Goal: Task Accomplishment & Management: Manage account settings

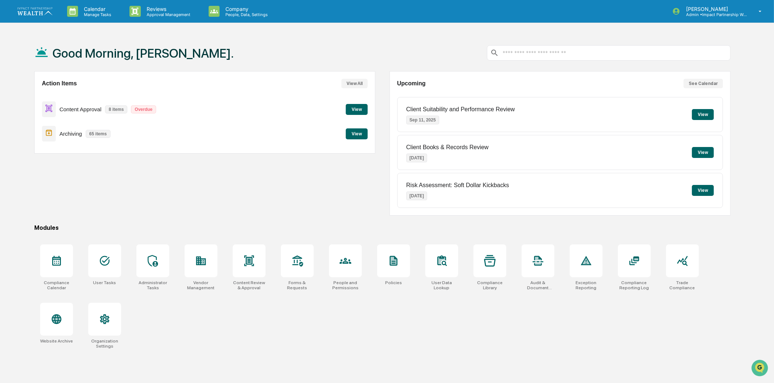
click at [358, 108] on button "View" at bounding box center [357, 109] width 22 height 11
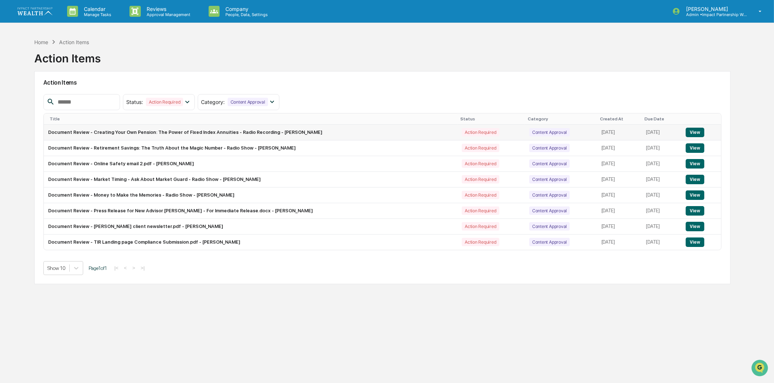
click at [702, 131] on button "View" at bounding box center [695, 132] width 19 height 9
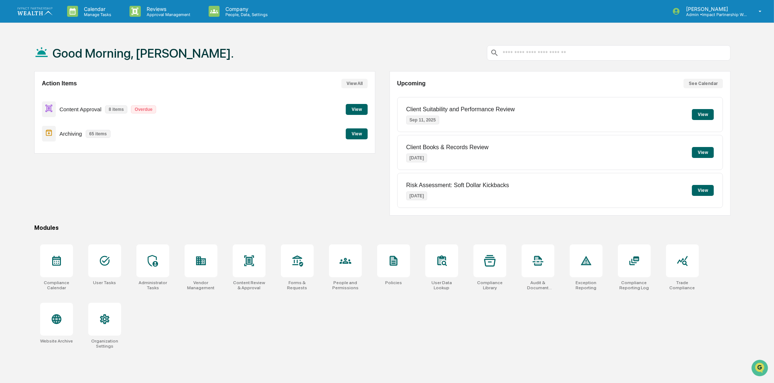
click at [351, 82] on button "View All" at bounding box center [354, 83] width 26 height 9
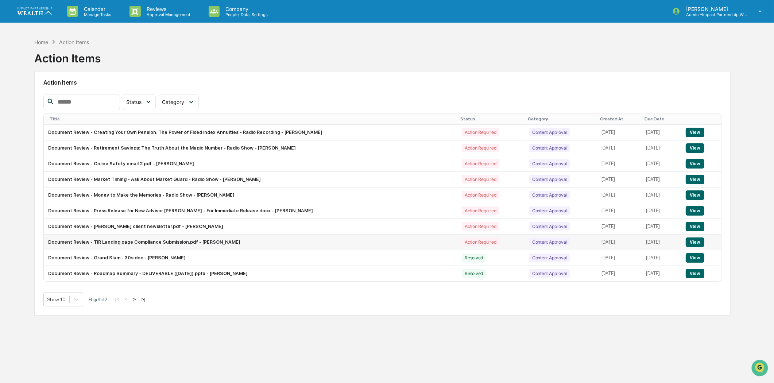
click at [691, 243] on button "View" at bounding box center [695, 241] width 19 height 9
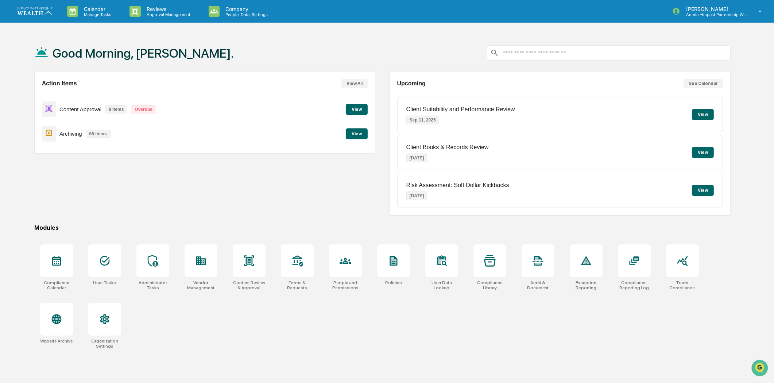
click at [132, 207] on div "Action Items View All Content Approval 8 items Overdue View Archiving 65 items …" at bounding box center [204, 143] width 341 height 144
click at [353, 106] on button "View" at bounding box center [357, 109] width 22 height 11
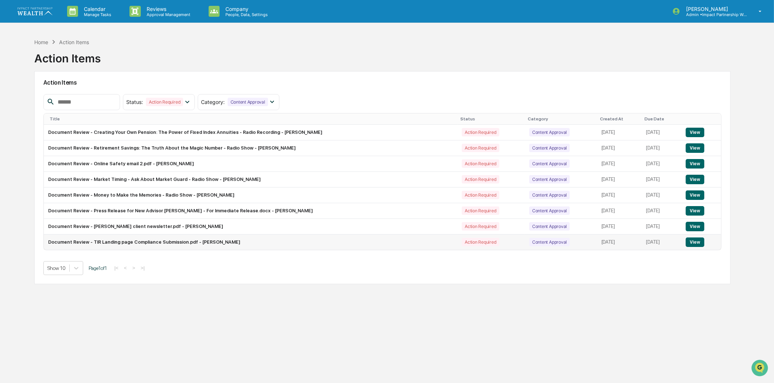
click at [704, 243] on button "View" at bounding box center [695, 241] width 19 height 9
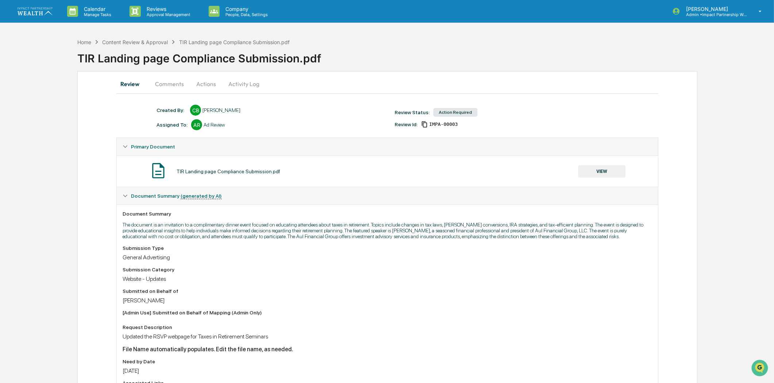
drag, startPoint x: 56, startPoint y: 261, endPoint x: 125, endPoint y: 143, distance: 136.8
click at [56, 260] on div "Home Content Review & Approval TIR Landing page Compliance Submission.pdf TIR L…" at bounding box center [387, 380] width 774 height 691
click at [128, 43] on div "Content Review & Approval" at bounding box center [135, 42] width 66 height 6
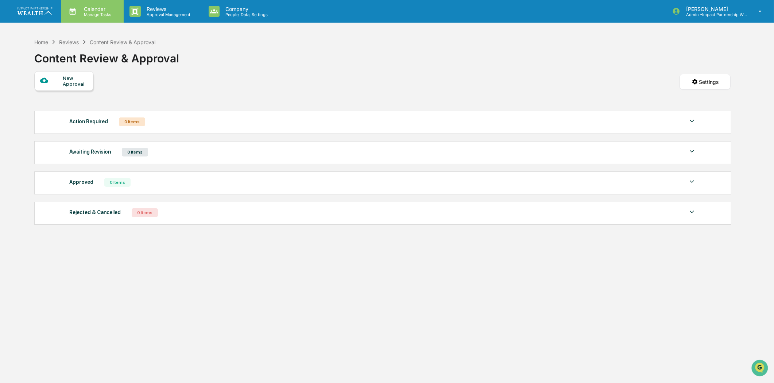
click at [101, 13] on p "Manage Tasks" at bounding box center [96, 14] width 37 height 5
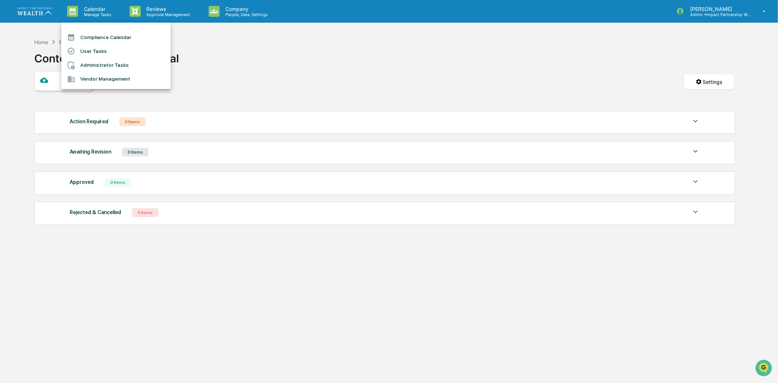
click at [172, 8] on div at bounding box center [389, 191] width 778 height 383
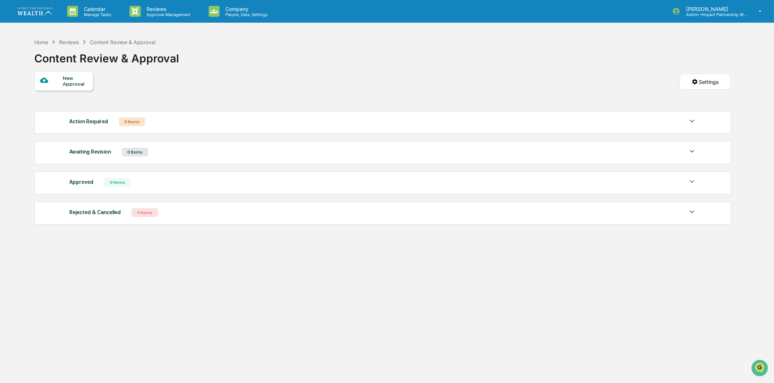
click at [158, 9] on p "Reviews" at bounding box center [167, 9] width 53 height 6
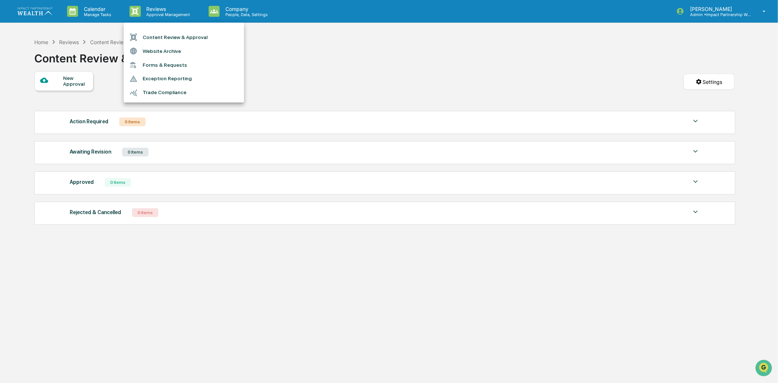
click at [158, 9] on div at bounding box center [389, 191] width 778 height 383
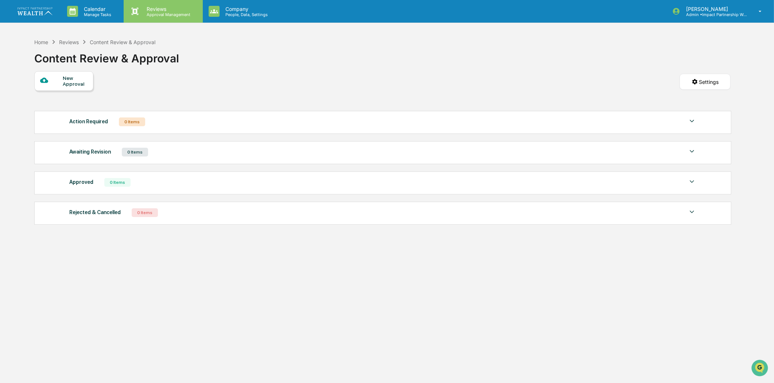
click at [161, 10] on p "Reviews" at bounding box center [167, 9] width 53 height 6
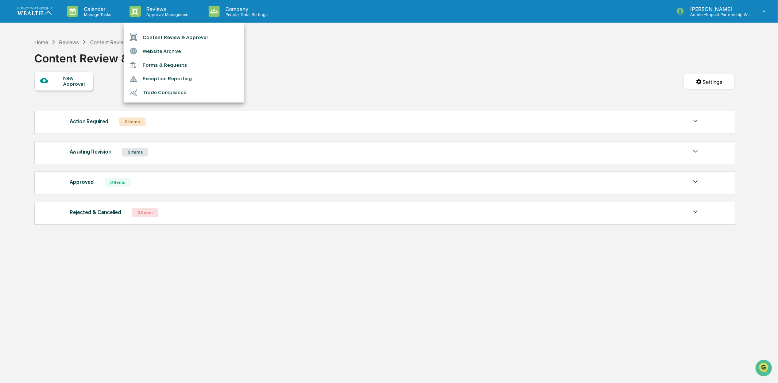
click at [166, 36] on li "Content Review & Approval" at bounding box center [184, 37] width 120 height 14
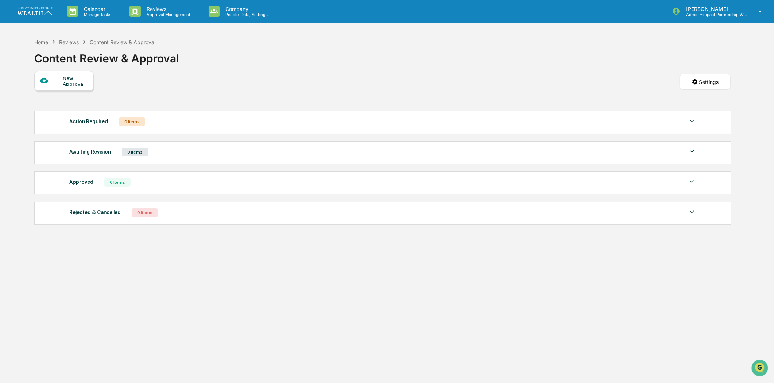
click at [37, 13] on img at bounding box center [35, 11] width 35 height 8
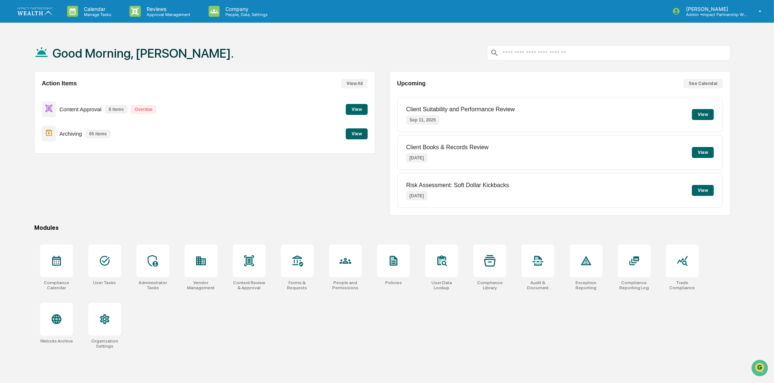
click at [362, 106] on button "View" at bounding box center [357, 109] width 22 height 11
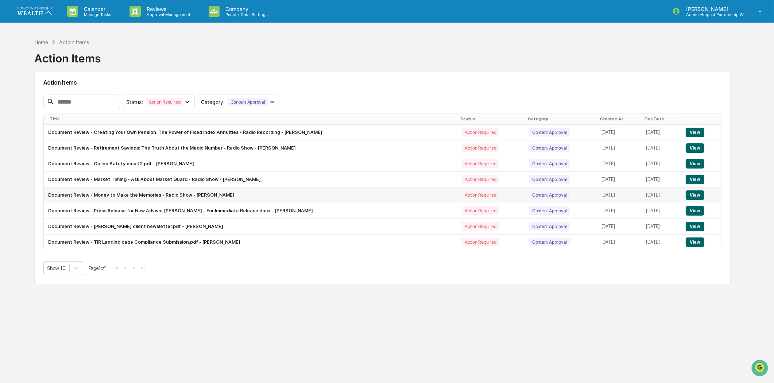
click at [694, 195] on button "View" at bounding box center [695, 194] width 19 height 9
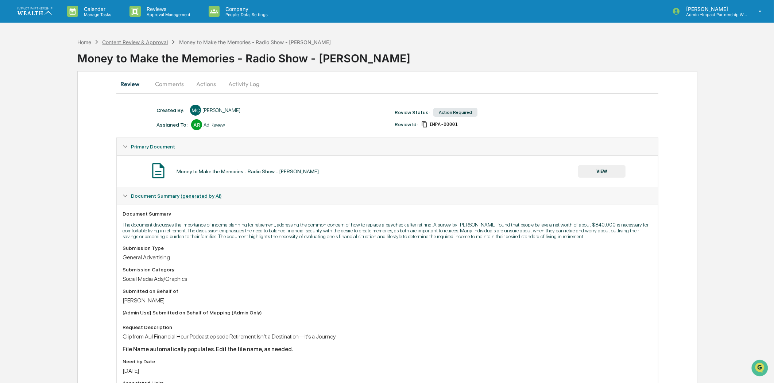
click at [138, 44] on div "Content Review & Approval" at bounding box center [135, 42] width 66 height 6
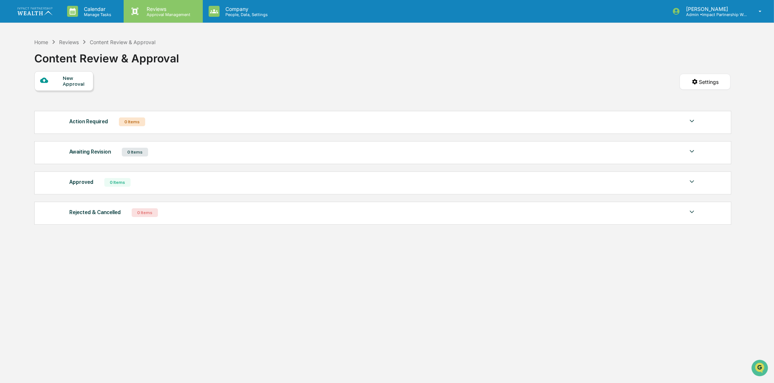
click at [187, 7] on p "Reviews" at bounding box center [167, 9] width 53 height 6
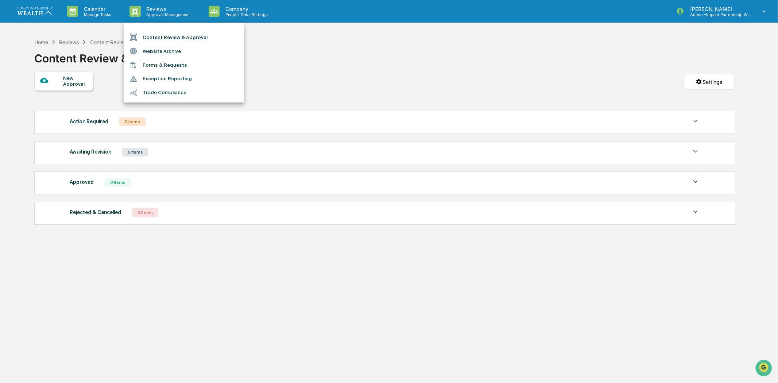
click at [193, 36] on li "Content Review & Approval" at bounding box center [184, 37] width 120 height 14
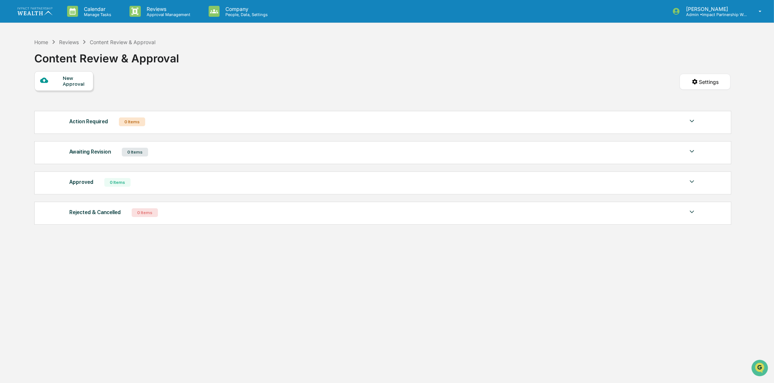
click at [49, 13] on img at bounding box center [35, 11] width 35 height 8
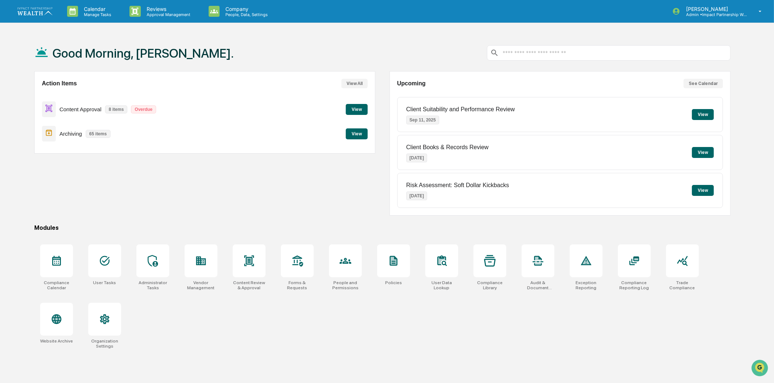
click at [357, 106] on button "View" at bounding box center [357, 109] width 22 height 11
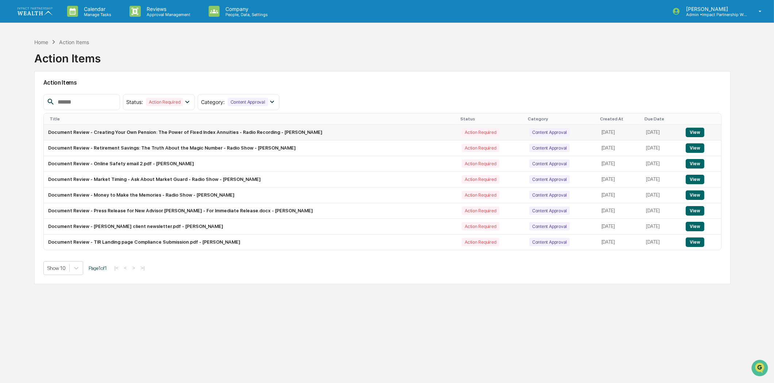
click at [695, 134] on button "View" at bounding box center [695, 132] width 19 height 9
